Goal: Go to known website: Access a specific website the user already knows

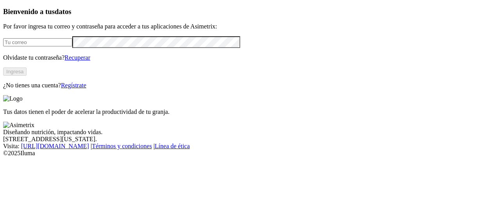
type input "[EMAIL_ADDRESS][PERSON_NAME][DOMAIN_NAME]"
click at [27, 76] on button "Ingresa" at bounding box center [14, 72] width 23 height 8
